Goal: Complete application form: Complete application form

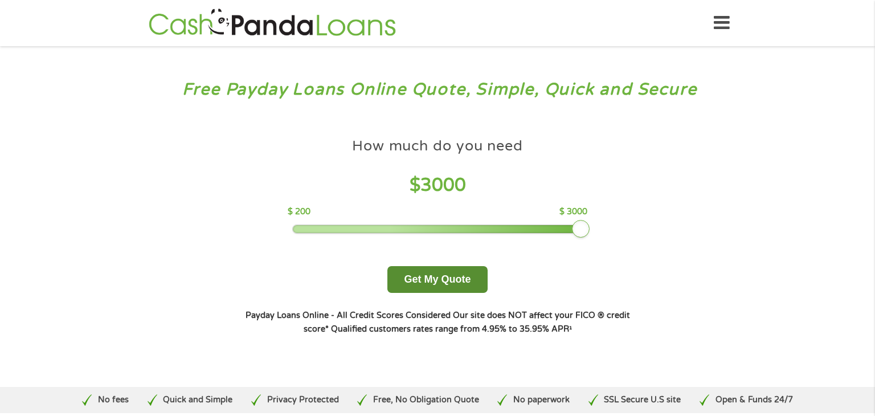
click at [458, 288] on button "Get My Quote" at bounding box center [437, 279] width 100 height 27
click at [449, 280] on button "Get My Quote" at bounding box center [437, 279] width 100 height 27
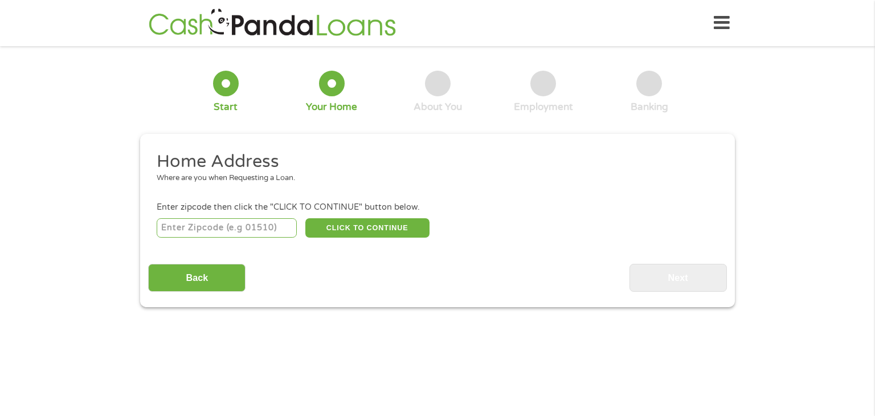
click at [257, 232] on input "number" at bounding box center [227, 227] width 141 height 19
type input "48310"
select select "Michigan"
click at [381, 231] on button "CLICK TO CONTINUE" at bounding box center [367, 227] width 124 height 19
type input "48310"
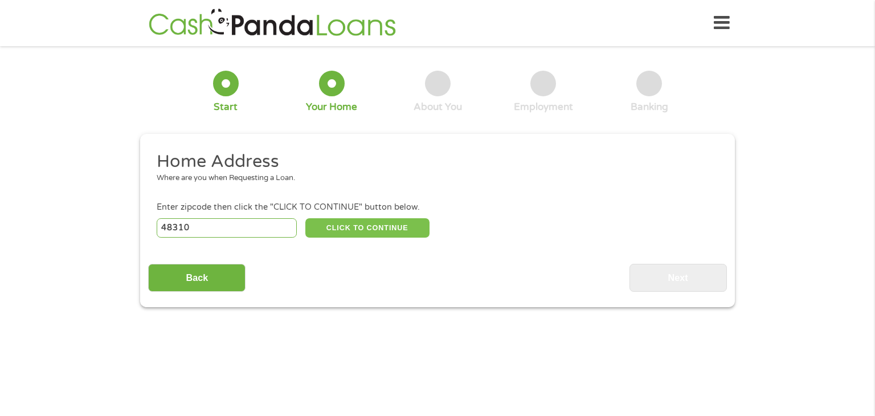
type input "Sterling Heights"
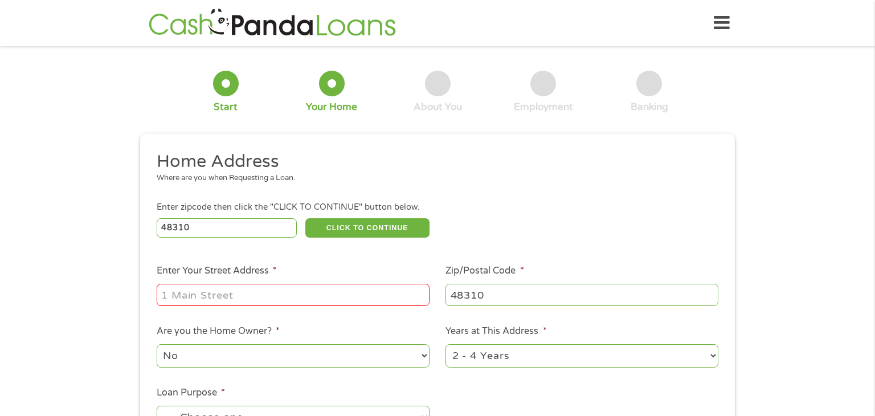
click at [280, 301] on input "Enter Your Street Address *" at bounding box center [293, 295] width 273 height 22
type input "40616 RIVERBEND DR"
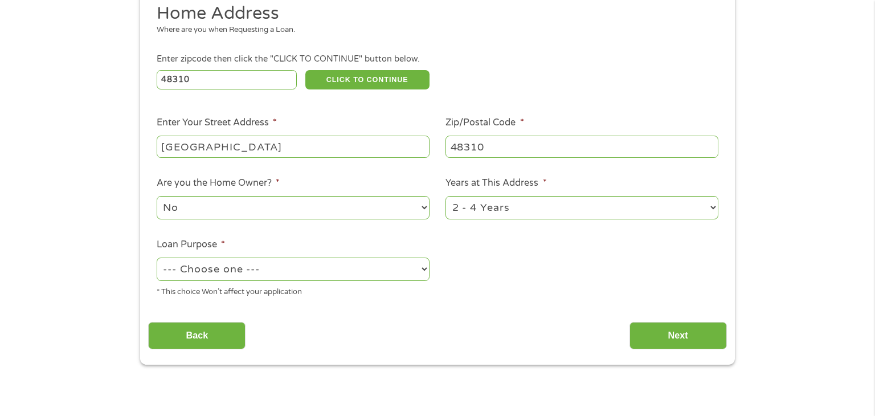
scroll to position [150, 0]
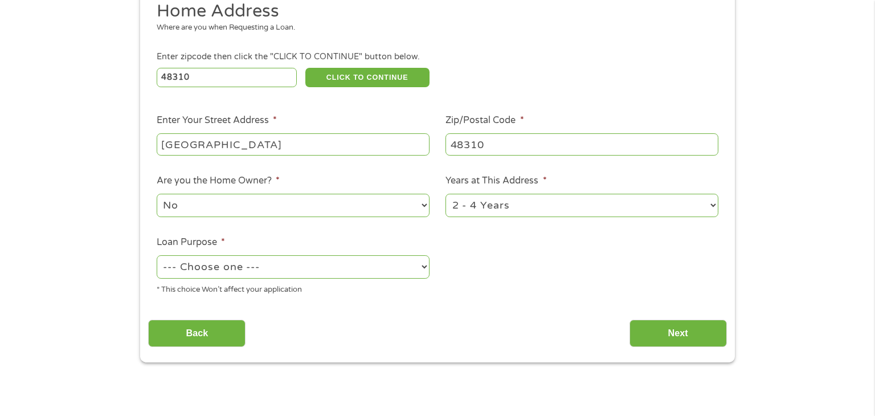
click at [393, 216] on select "No Yes" at bounding box center [293, 205] width 273 height 23
click at [157, 194] on select "No Yes" at bounding box center [293, 205] width 273 height 23
click at [635, 204] on select "1 Year or less 1 - 2 Years 2 - 4 Years Over 4 Years" at bounding box center [582, 205] width 273 height 23
select select "60months"
click at [446, 194] on select "1 Year or less 1 - 2 Years 2 - 4 Years Over 4 Years" at bounding box center [582, 205] width 273 height 23
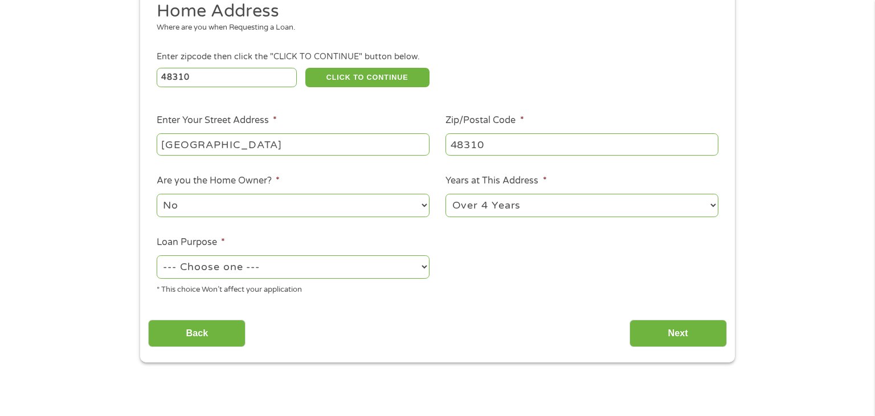
click at [387, 276] on select "--- Choose one --- Pay Bills Debt Consolidation Home Improvement Major Purchase…" at bounding box center [293, 266] width 273 height 23
select select "paybills"
click at [157, 256] on select "--- Choose one --- Pay Bills Debt Consolidation Home Improvement Major Purchase…" at bounding box center [293, 266] width 273 height 23
click at [677, 344] on input "Next" at bounding box center [678, 334] width 97 height 28
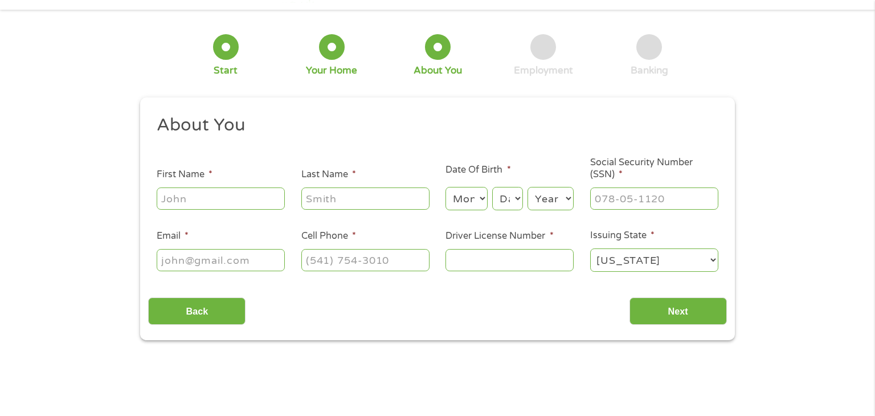
scroll to position [0, 0]
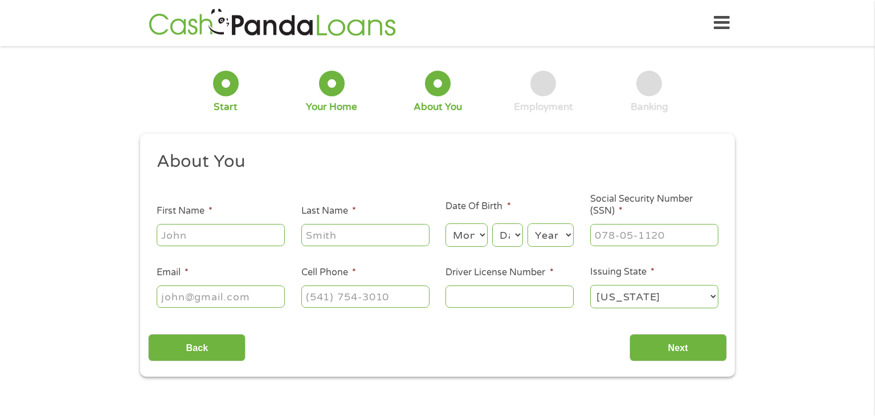
click at [255, 230] on input "First Name *" at bounding box center [221, 235] width 128 height 22
type input "Natalia"
type input "Garmo"
type input "ngarmo@yahoo.com"
type input "(248) 470-0173"
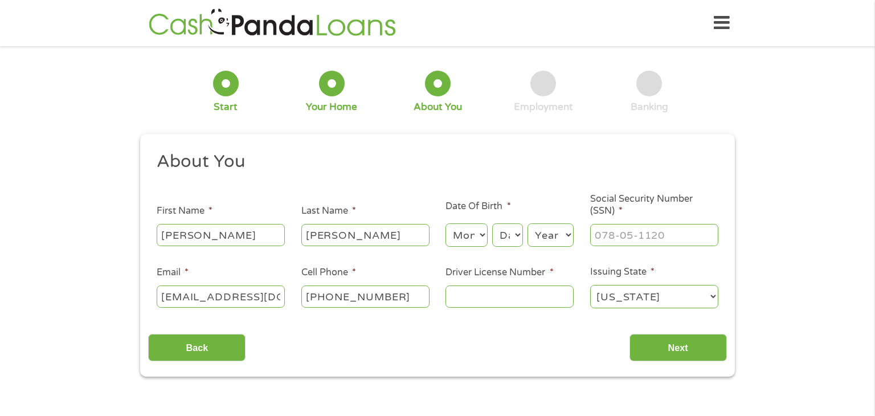
click at [646, 237] on input "Social Security Number (SSN) *" at bounding box center [654, 235] width 128 height 22
type input "600-04-3380"
click at [553, 300] on input "Driver License Number *" at bounding box center [510, 296] width 128 height 22
click at [492, 301] on input "Driver License Number *" at bounding box center [510, 296] width 128 height 22
type input "g650622066704"
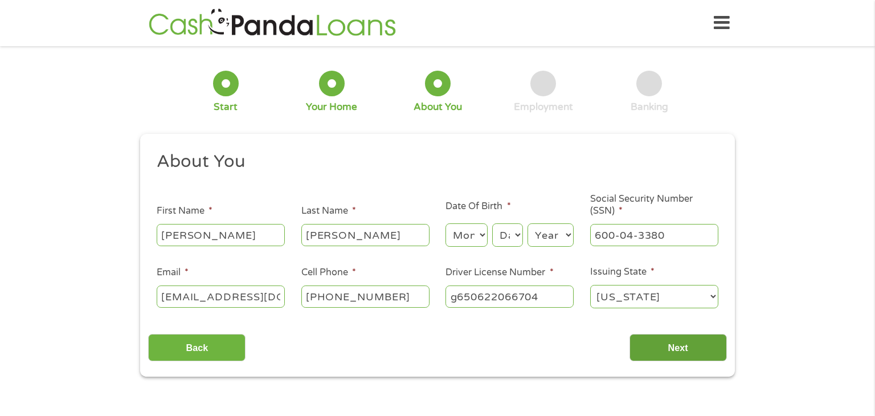
click at [684, 356] on input "Next" at bounding box center [678, 348] width 97 height 28
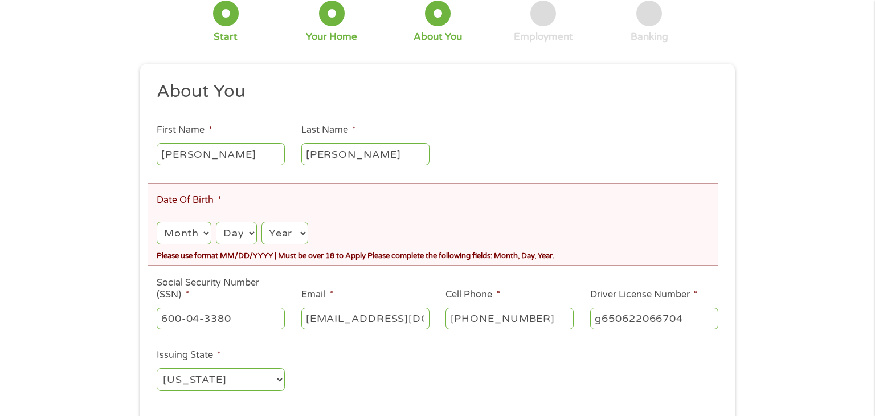
scroll to position [114, 0]
click at [182, 239] on select "Month 1 2 3 4 5 6 7 8 9 10 11 12" at bounding box center [184, 232] width 55 height 23
select select "9"
click at [157, 222] on select "Month 1 2 3 4 5 6 7 8 9 10 11 12" at bounding box center [184, 232] width 55 height 23
click at [228, 238] on select "Day 1 2 3 4 5 6 7 8 9 10 11 12 13 14 15 16 17 18 19 20 21 22 23 24 25 26 27 28 …" at bounding box center [236, 232] width 40 height 23
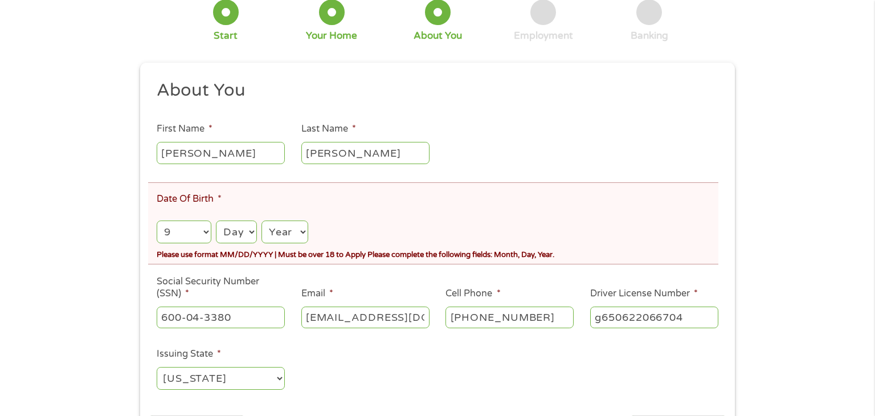
select select "10"
click at [216, 222] on select "Day 1 2 3 4 5 6 7 8 9 10 11 12 13 14 15 16 17 18 19 20 21 22 23 24 25 26 27 28 …" at bounding box center [236, 232] width 40 height 23
click at [271, 232] on select "Year 2007 2006 2005 2004 2003 2002 2001 2000 1999 1998 1997 1996 1995 1994 1993…" at bounding box center [285, 232] width 47 height 23
select select "1990"
click at [262, 222] on select "Year 2007 2006 2005 2004 2003 2002 2001 2000 1999 1998 1997 1996 1995 1994 1993…" at bounding box center [285, 232] width 47 height 23
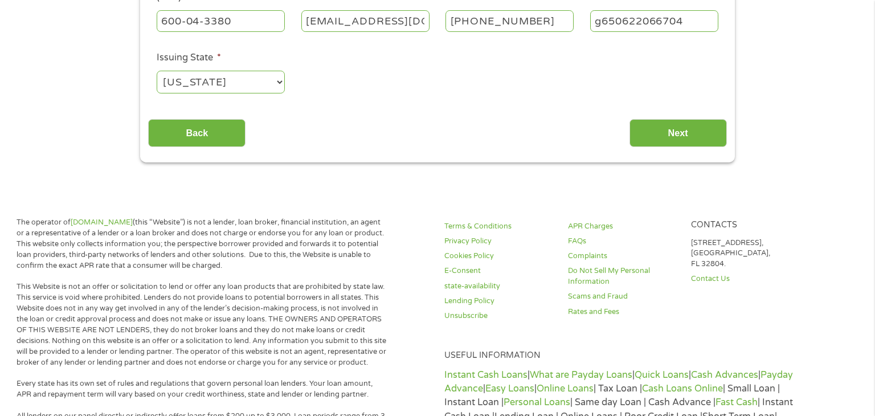
scroll to position [413, 0]
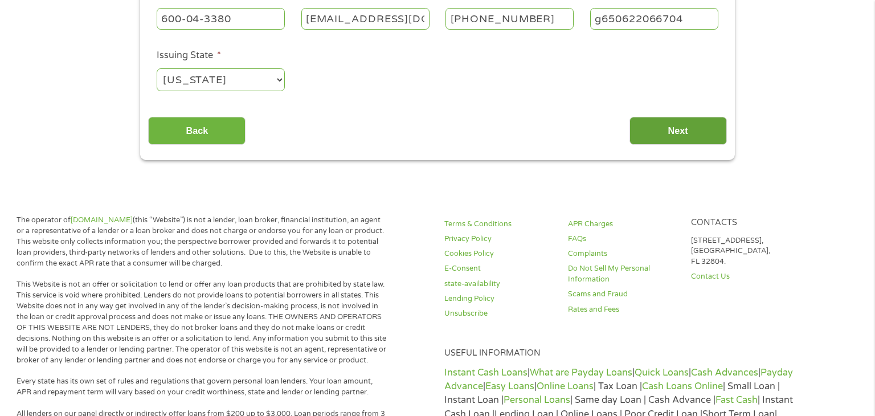
click at [679, 128] on input "Next" at bounding box center [678, 131] width 97 height 28
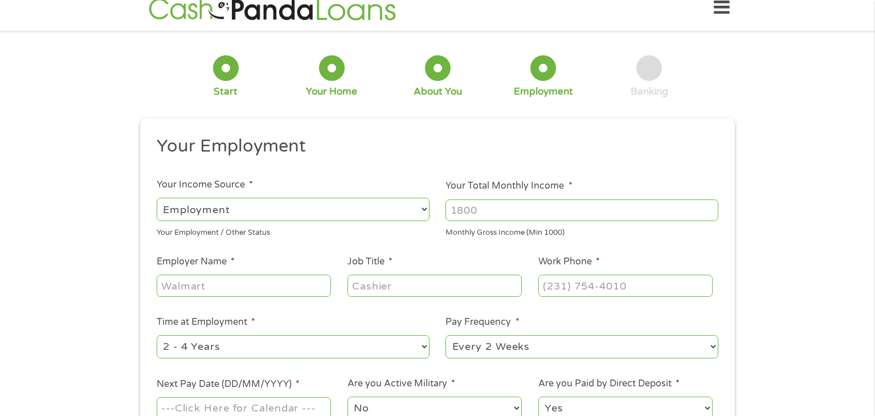
scroll to position [0, 0]
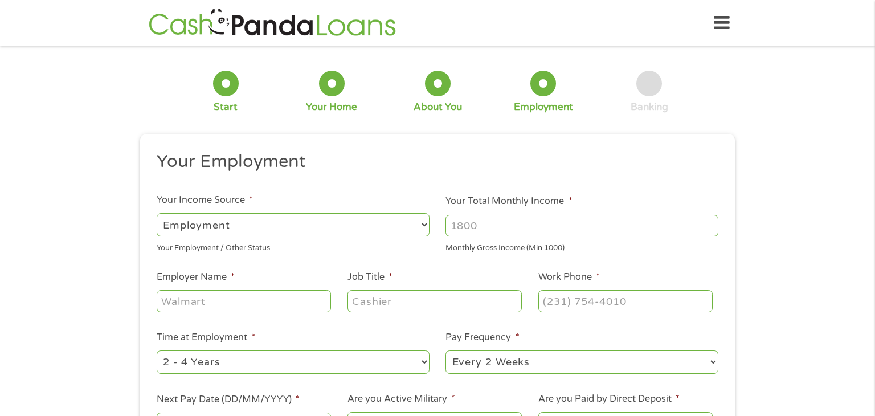
click at [528, 227] on input "Your Total Monthly Income *" at bounding box center [582, 226] width 273 height 22
type input "4500"
click at [274, 303] on input "Employer Name *" at bounding box center [244, 301] width 174 height 22
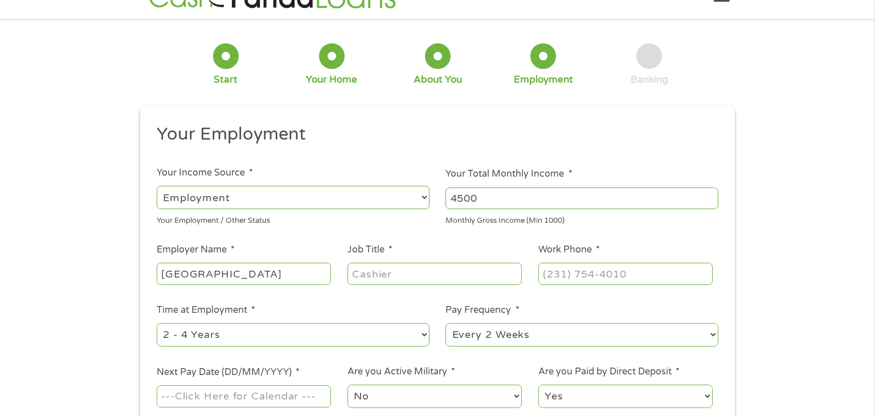
scroll to position [27, 0]
type input "north oaks"
click at [449, 277] on input "Job Title *" at bounding box center [435, 274] width 174 height 22
type input "assistant"
click at [617, 275] on input "Work Phone *" at bounding box center [625, 274] width 174 height 22
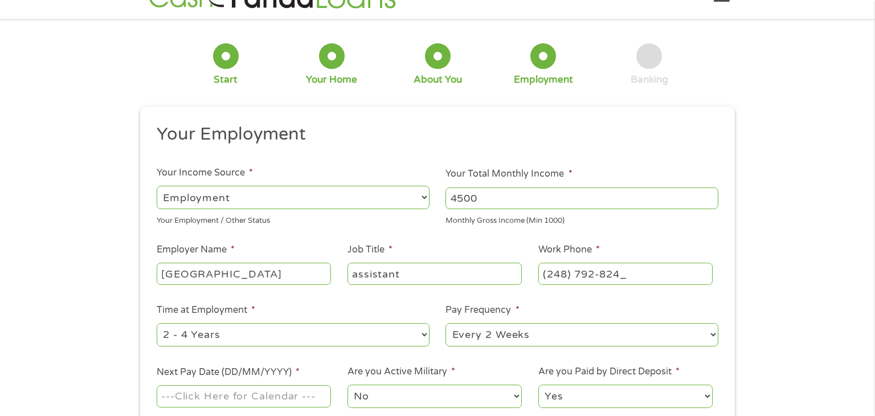
type input "(248) 792-8248"
click at [351, 340] on select "--- Choose one --- 1 Year or less 1 - 2 Years 2 - 4 Years Over 4 Years" at bounding box center [293, 334] width 273 height 23
select select "60months"
click at [157, 323] on select "--- Choose one --- 1 Year or less 1 - 2 Years 2 - 4 Years Over 4 Years" at bounding box center [293, 334] width 273 height 23
click at [544, 341] on select "--- Choose one --- Every 2 Weeks Every Week Monthly Semi-Monthly" at bounding box center [582, 334] width 273 height 23
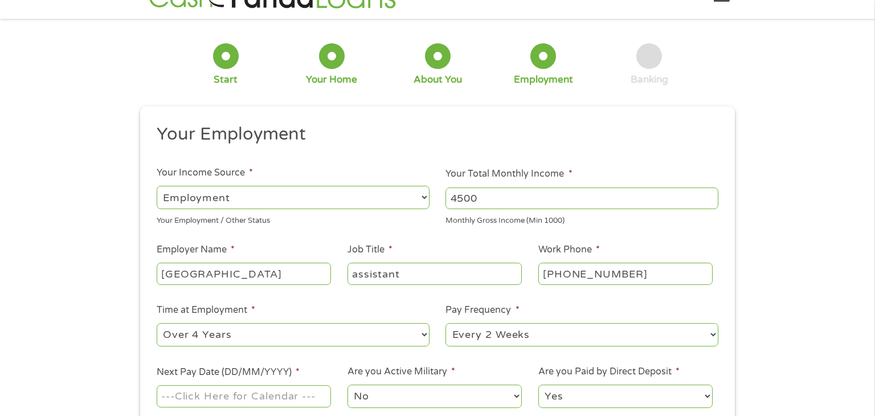
select select "semimonthly"
click at [446, 323] on select "--- Choose one --- Every 2 Weeks Every Week Monthly Semi-Monthly" at bounding box center [582, 334] width 273 height 23
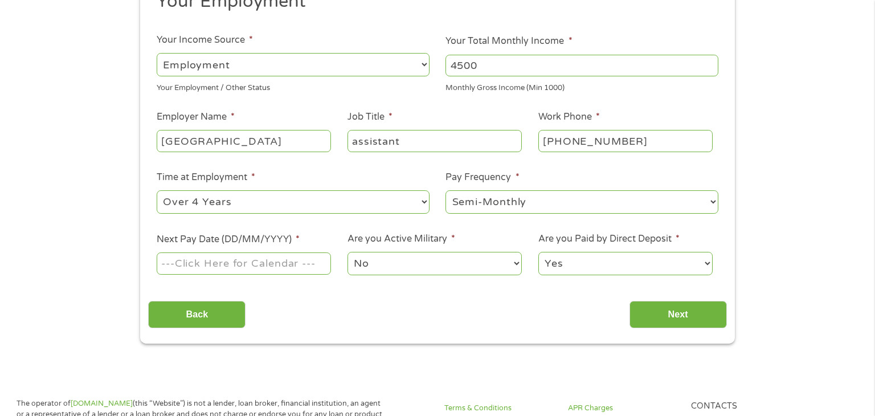
scroll to position [161, 0]
click at [283, 271] on input "Next Pay Date (DD/MM/YYYY) *" at bounding box center [244, 262] width 174 height 22
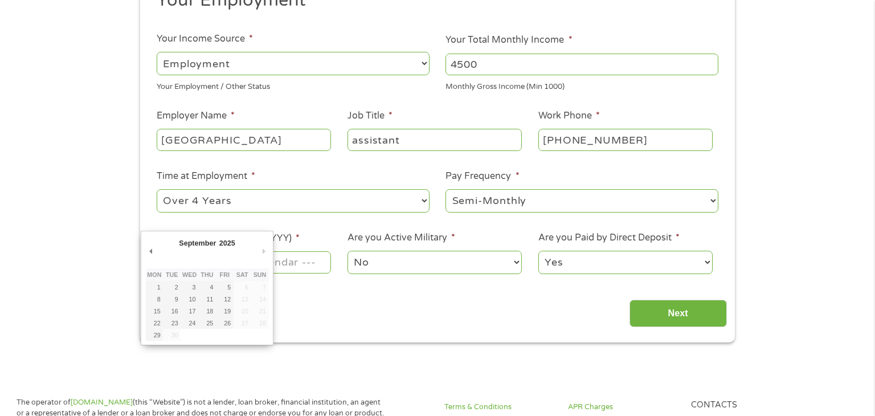
type input "02/09/2025"
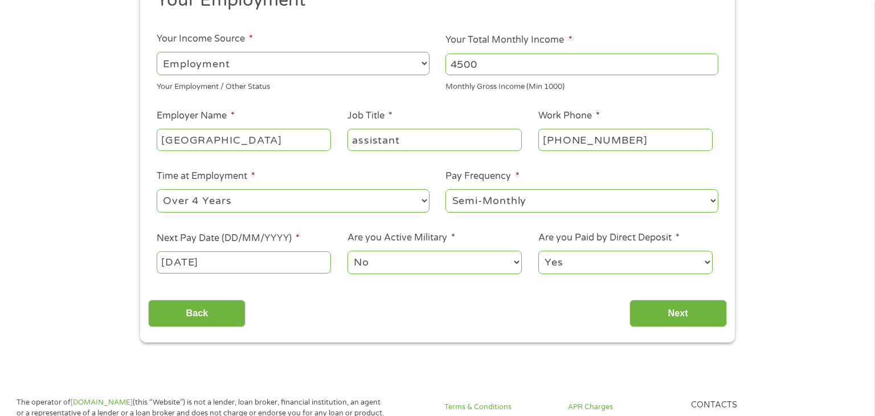
click at [304, 269] on input "02/09/2025" at bounding box center [244, 262] width 174 height 22
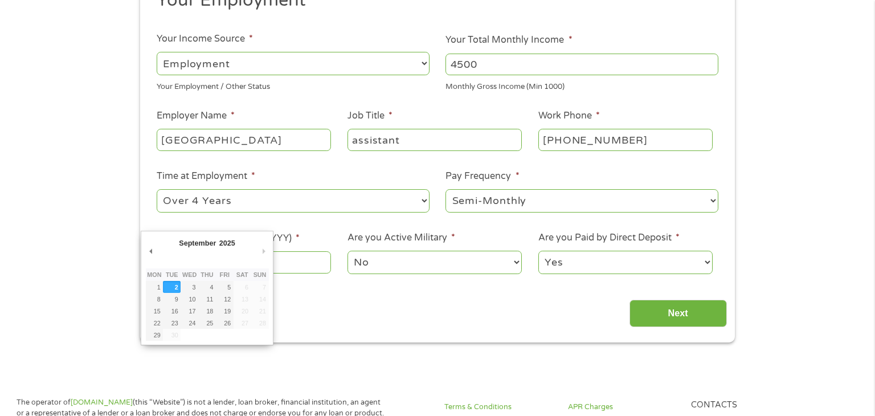
click at [355, 322] on div "Back Next" at bounding box center [437, 309] width 578 height 36
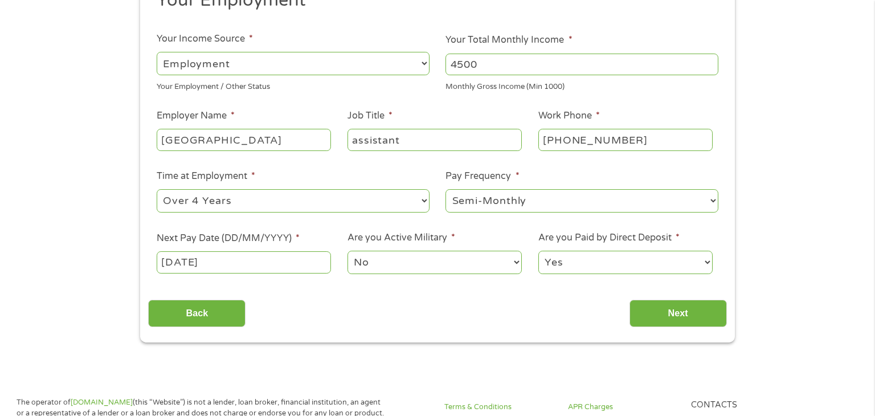
click at [447, 267] on select "No Yes" at bounding box center [435, 262] width 174 height 23
click at [348, 251] on select "No Yes" at bounding box center [435, 262] width 174 height 23
click at [681, 264] on select "Yes No" at bounding box center [625, 262] width 174 height 23
click at [538, 251] on select "Yes No" at bounding box center [625, 262] width 174 height 23
click at [691, 321] on input "Next" at bounding box center [678, 314] width 97 height 28
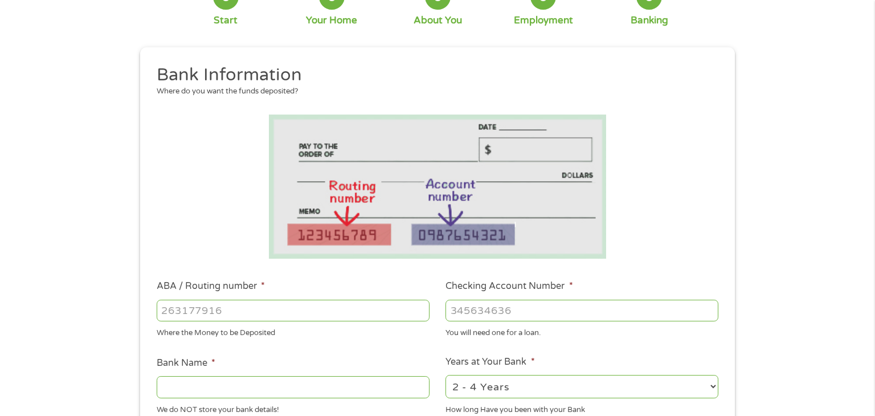
scroll to position [89, 0]
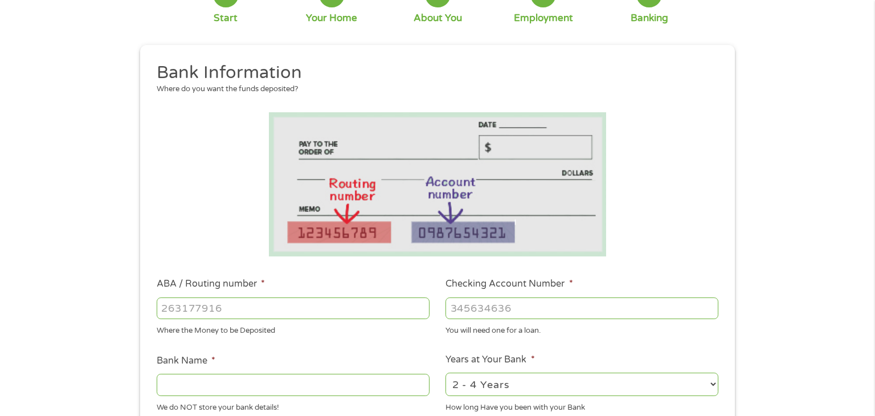
click at [284, 304] on input "ABA / Routing number *" at bounding box center [293, 308] width 273 height 22
type input "072000326"
type input "JPMORGAN CHASE BANK NA"
type input "072000326"
click at [565, 302] on input "Checking Account Number *" at bounding box center [582, 308] width 273 height 22
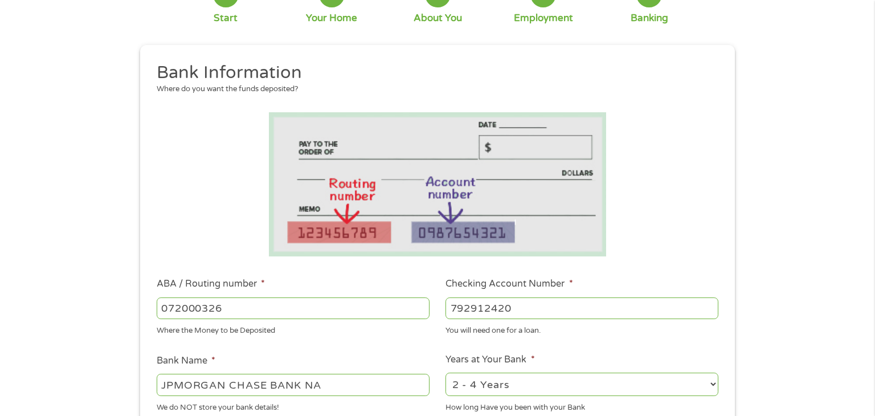
type input "792912420"
click at [297, 387] on input "JPMORGAN CHASE BANK NA" at bounding box center [293, 385] width 273 height 22
click at [780, 309] on div "1 Start 2 Your Home 3 About You 4 Employment 5 Banking 6 This field is hidden w…" at bounding box center [437, 326] width 875 height 723
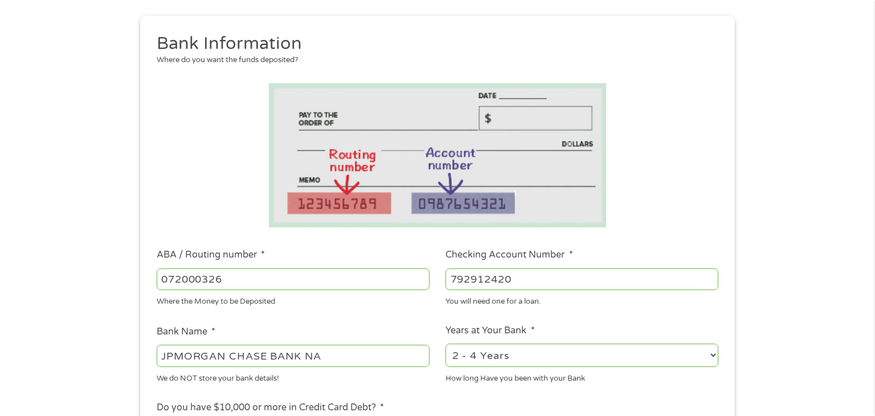
scroll to position [119, 0]
click at [613, 353] on select "2 - 4 Years 6 - 12 Months 1 - 2 Years Over 4 Years" at bounding box center [582, 354] width 273 height 23
select select "60months"
click at [446, 344] on select "2 - 4 Years 6 - 12 Months 1 - 2 Years Over 4 Years" at bounding box center [582, 354] width 273 height 23
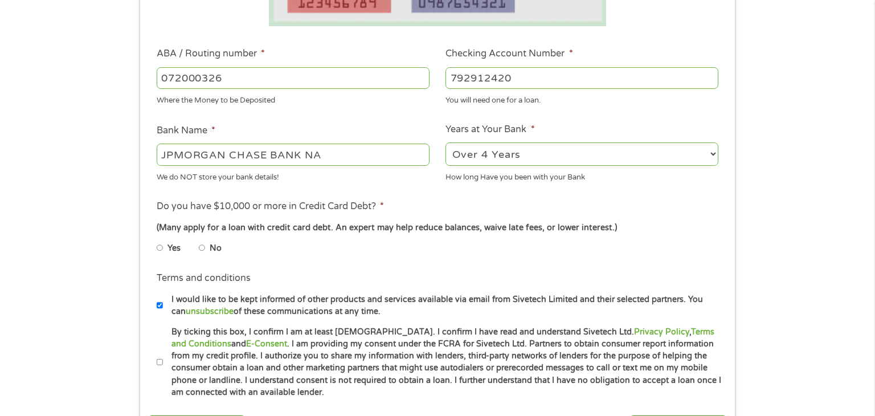
scroll to position [320, 0]
click at [205, 250] on input "No" at bounding box center [202, 247] width 7 height 18
radio input "true"
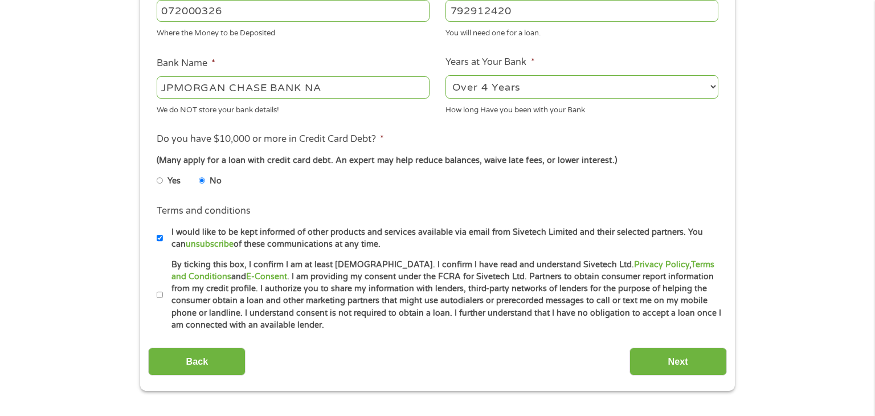
scroll to position [391, 0]
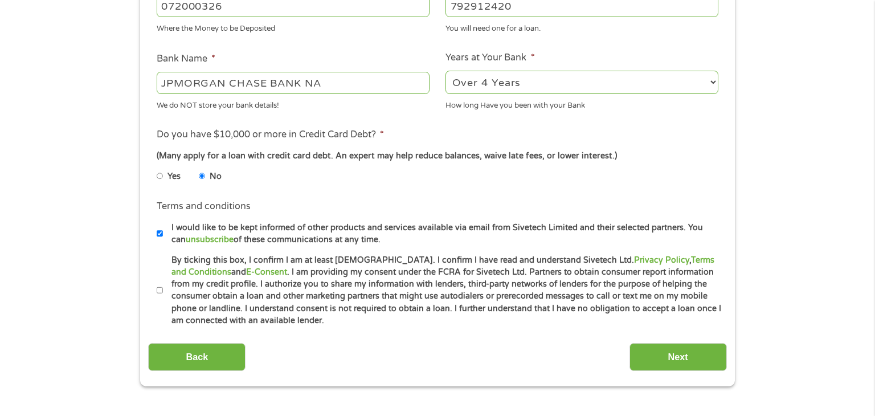
click at [166, 299] on label "By ticking this box, I confirm I am at least 18 years old. I confirm I have rea…" at bounding box center [442, 290] width 559 height 73
click at [164, 299] on input "By ticking this box, I confirm I am at least 18 years old. I confirm I have rea…" at bounding box center [160, 290] width 7 height 18
checkbox input "true"
click at [678, 364] on input "Next" at bounding box center [678, 357] width 97 height 28
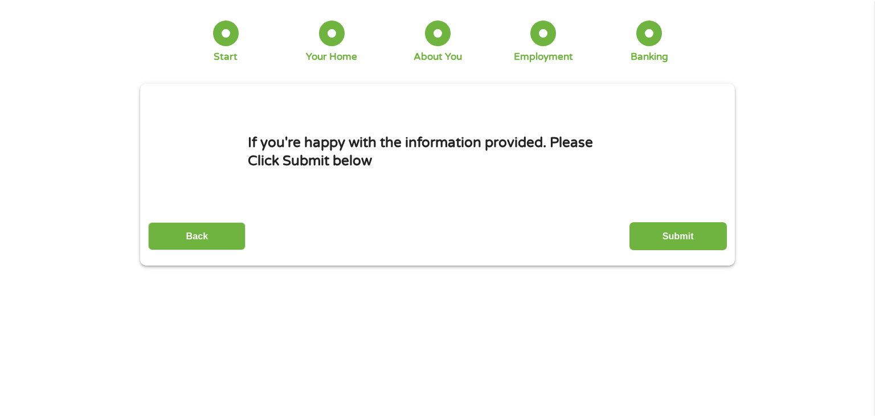
scroll to position [0, 0]
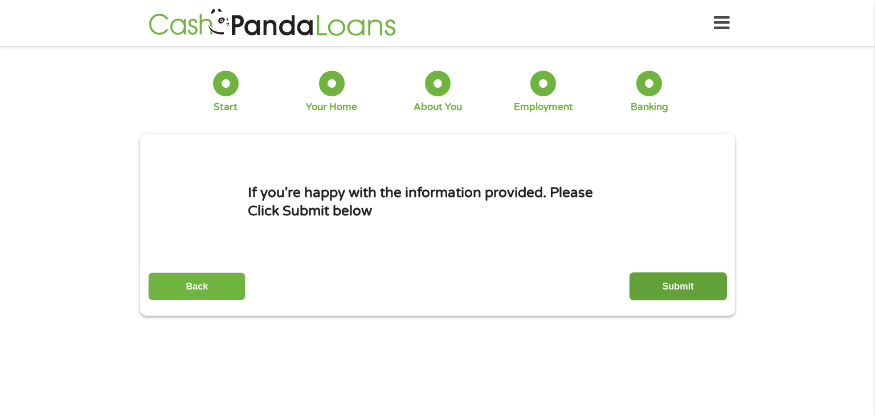
click at [694, 294] on input "Submit" at bounding box center [678, 286] width 97 height 28
